Goal: Task Accomplishment & Management: Manage account settings

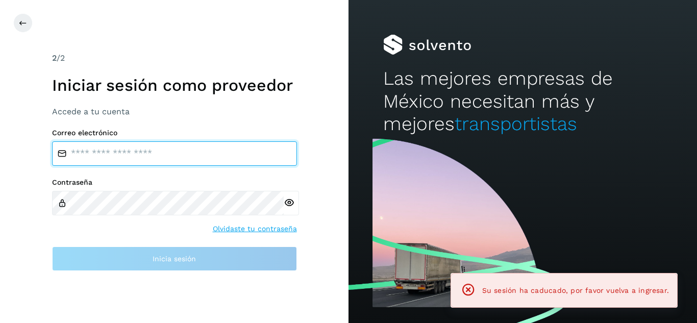
type input "**********"
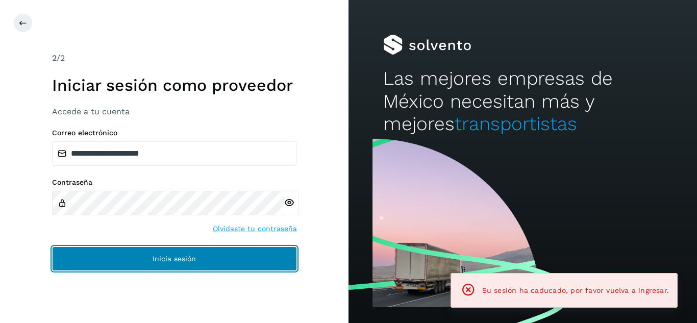
click at [149, 257] on button "Inicia sesión" at bounding box center [174, 259] width 245 height 25
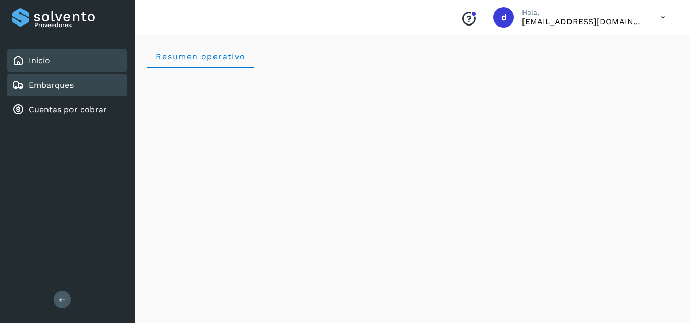
click at [85, 89] on div "Embarques" at bounding box center [66, 85] width 119 height 22
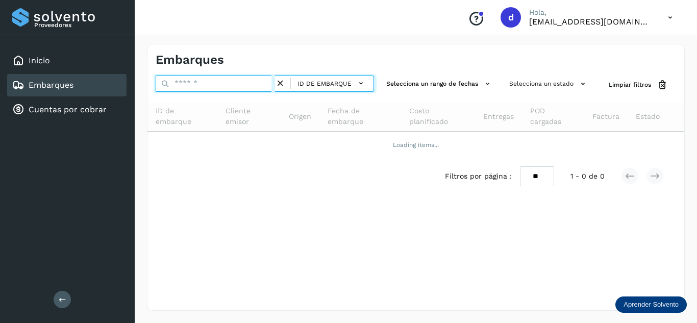
click at [214, 85] on input "text" at bounding box center [215, 84] width 119 height 16
paste input "**********"
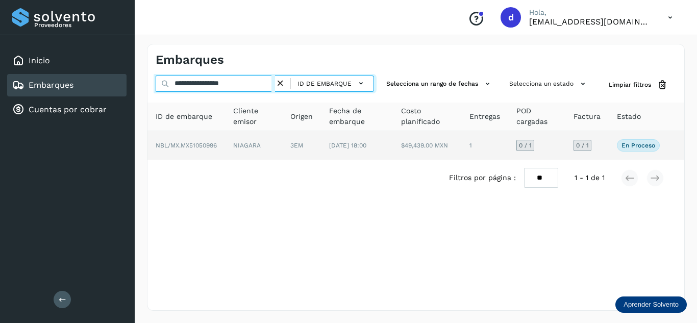
type input "**********"
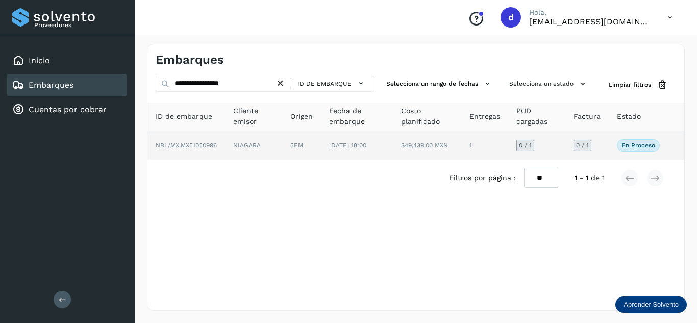
click at [206, 149] on span "NBL/MX.MX51050996" at bounding box center [186, 145] width 61 height 7
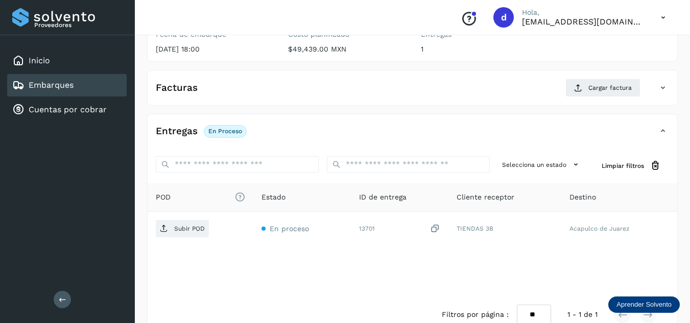
scroll to position [153, 0]
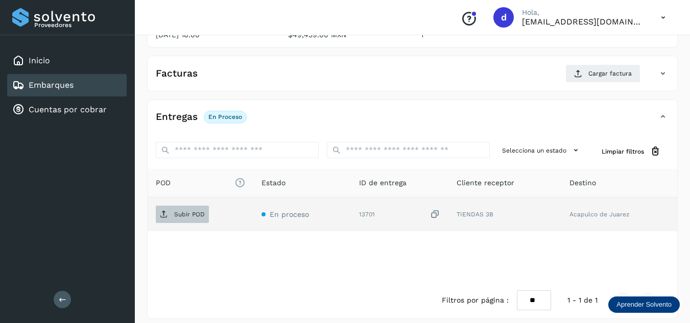
click at [174, 219] on span "Subir POD" at bounding box center [182, 214] width 53 height 16
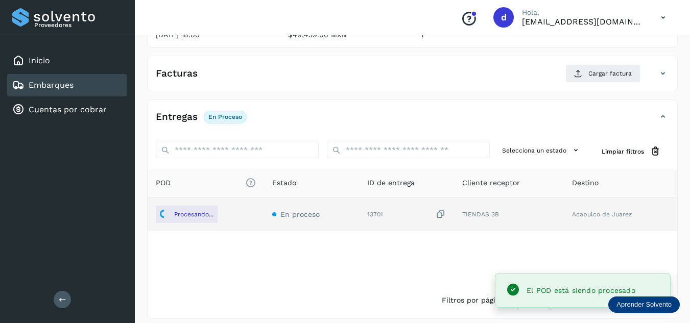
scroll to position [51, 0]
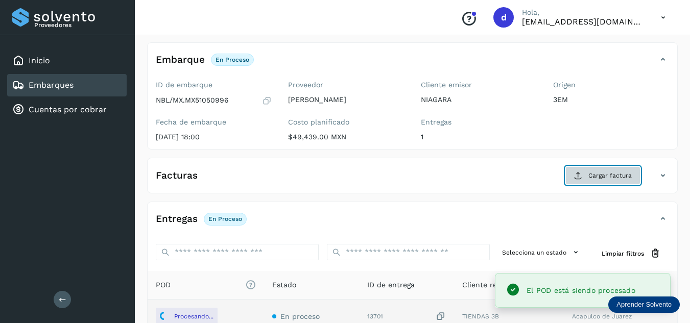
click at [602, 173] on span "Cargar factura" at bounding box center [609, 175] width 43 height 9
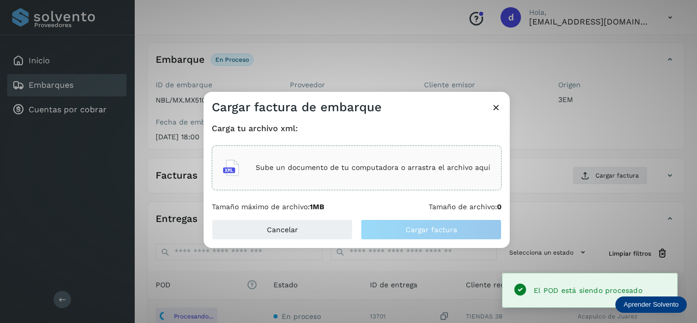
click at [393, 167] on p "Sube un documento de tu computadora o arrastra el archivo aquí" at bounding box center [373, 167] width 235 height 9
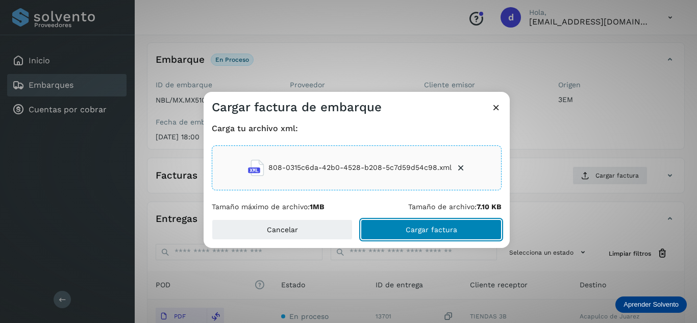
click at [402, 227] on button "Cargar factura" at bounding box center [431, 230] width 141 height 20
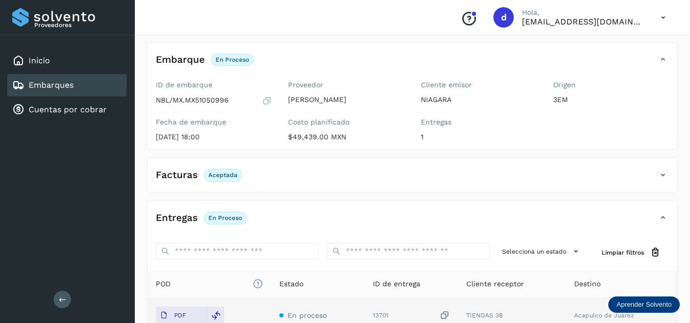
scroll to position [0, 0]
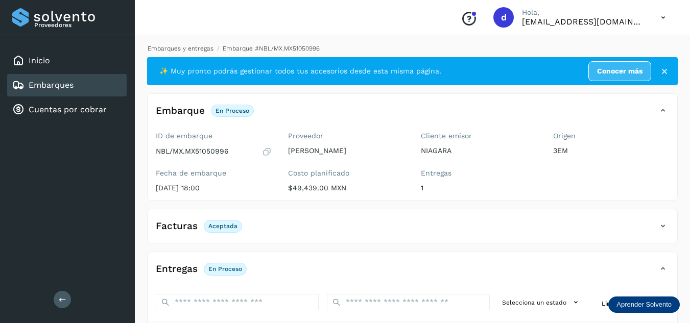
click at [182, 47] on link "Embarques y entregas" at bounding box center [181, 48] width 66 height 7
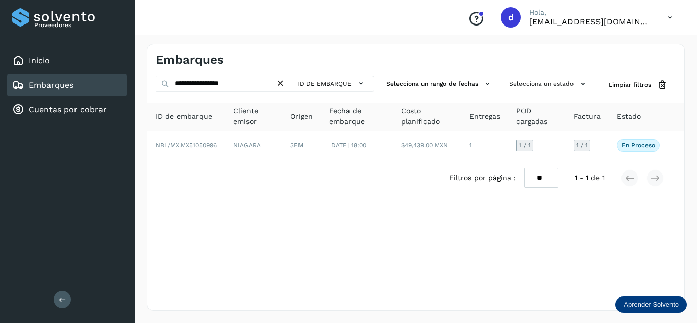
click at [280, 83] on icon at bounding box center [280, 83] width 11 height 11
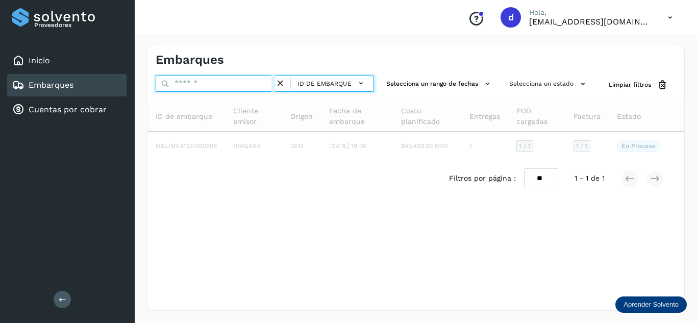
click at [260, 85] on input "text" at bounding box center [215, 84] width 119 height 16
paste input "**********"
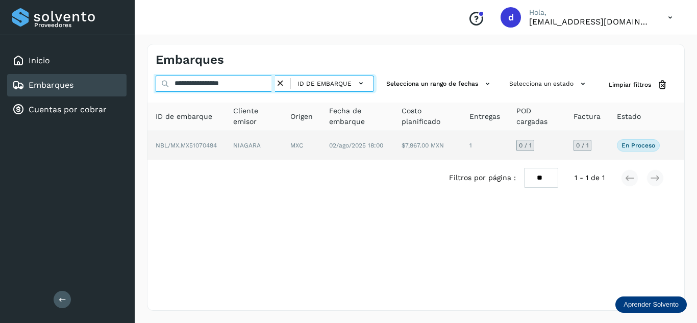
type input "**********"
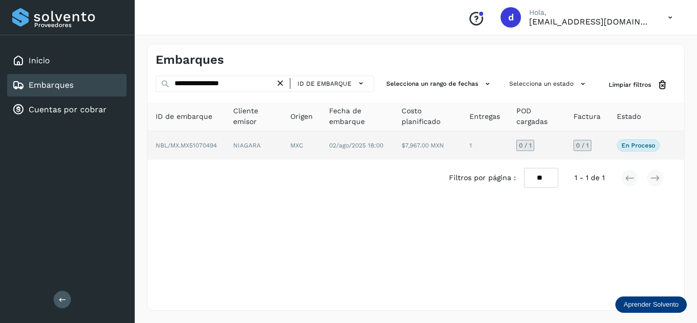
click at [203, 144] on span "NBL/MX.MX51070494" at bounding box center [186, 145] width 61 height 7
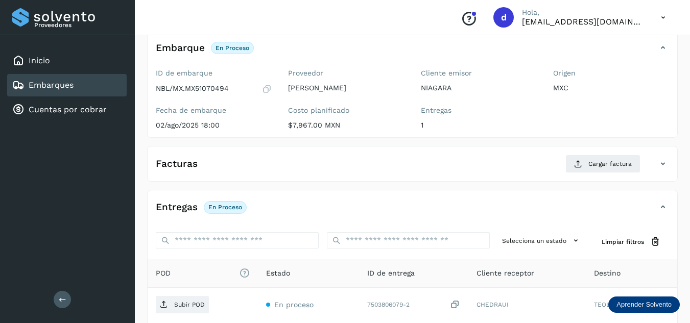
scroll to position [153, 0]
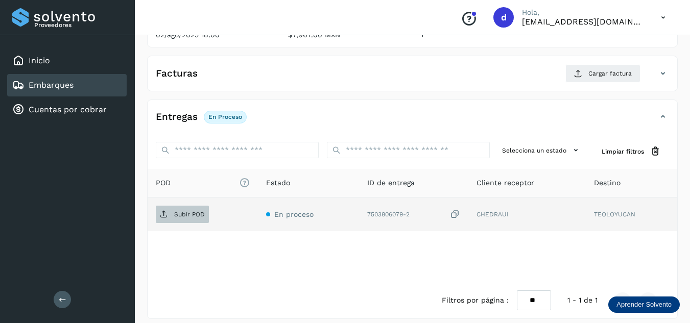
click at [198, 217] on p "Subir POD" at bounding box center [189, 214] width 31 height 7
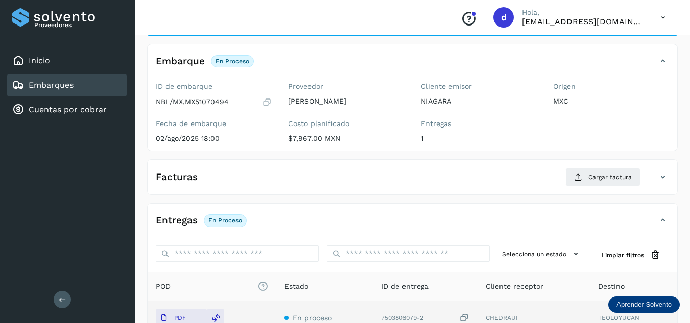
scroll to position [0, 0]
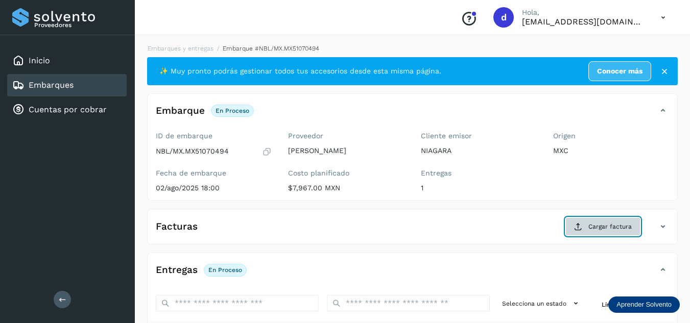
click at [596, 230] on span "Cargar factura" at bounding box center [609, 226] width 43 height 9
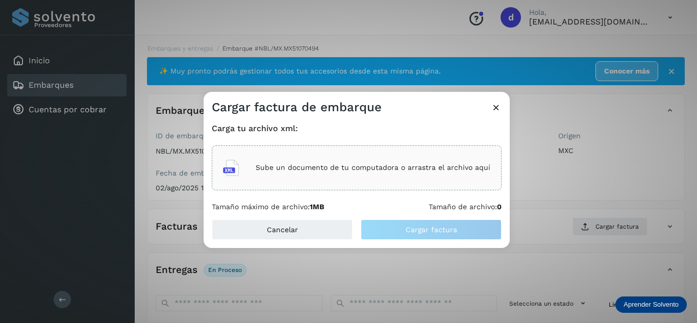
click at [361, 172] on p "Sube un documento de tu computadora o arrastra el archivo aquí" at bounding box center [373, 167] width 235 height 9
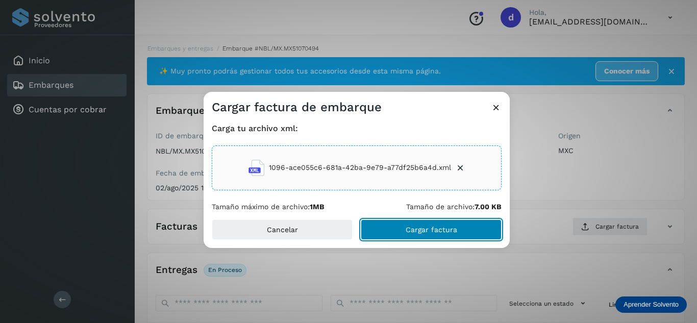
click at [439, 234] on button "Cargar factura" at bounding box center [431, 230] width 141 height 20
